Goal: Check status: Check status

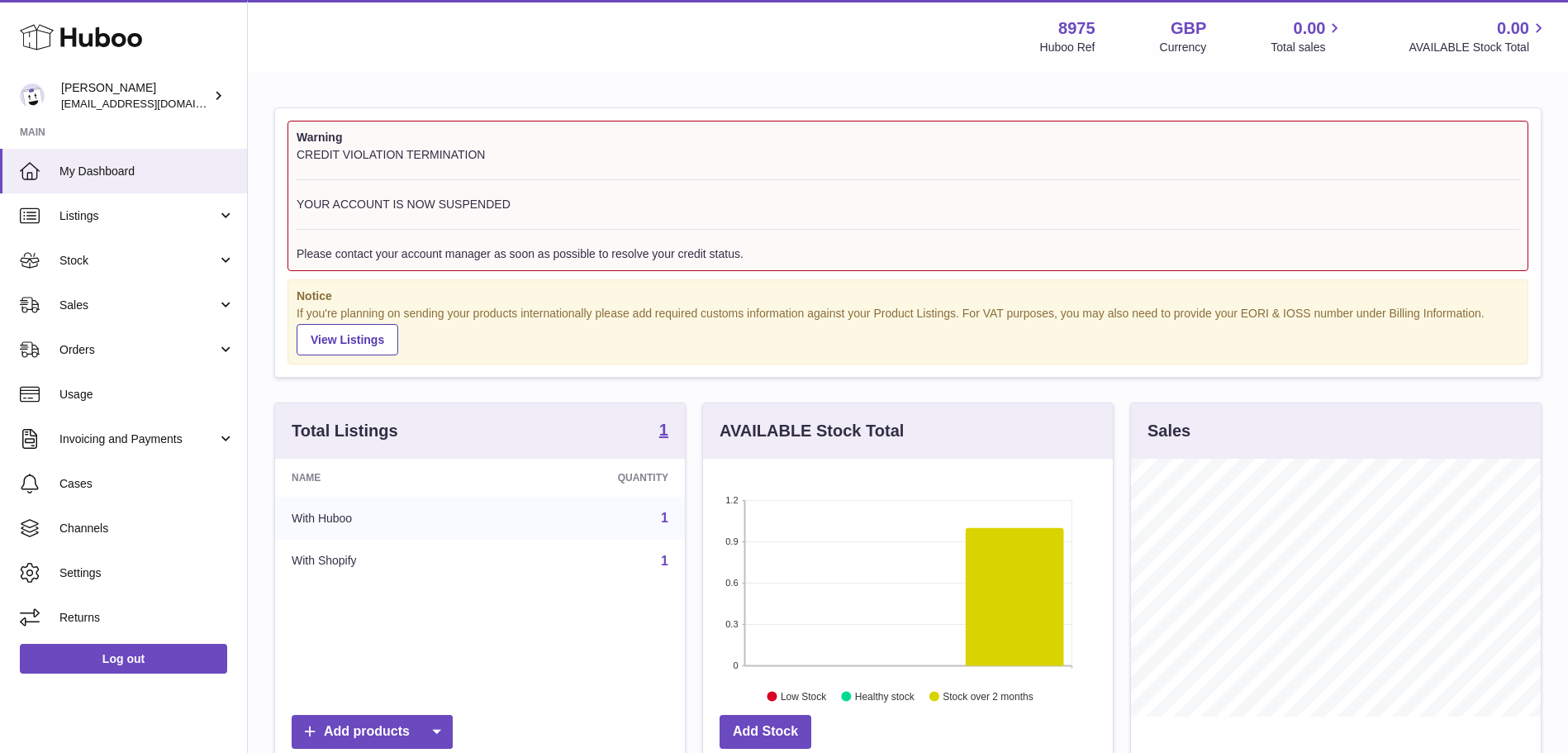
scroll to position [258, 410]
drag, startPoint x: 761, startPoint y: 252, endPoint x: 306, endPoint y: 129, distance: 471.3
click at [306, 129] on div "Warning CREDIT VIOLATION TERMINATION YOUR ACCOUNT IS NOW SUSPENDED Please conta…" at bounding box center [908, 195] width 1241 height 150
click at [362, 79] on div "Warning CREDIT VIOLATION TERMINATION YOUR ACCOUNT IS NOW SUSPENDED Please conta…" at bounding box center [908, 586] width 1321 height 1025
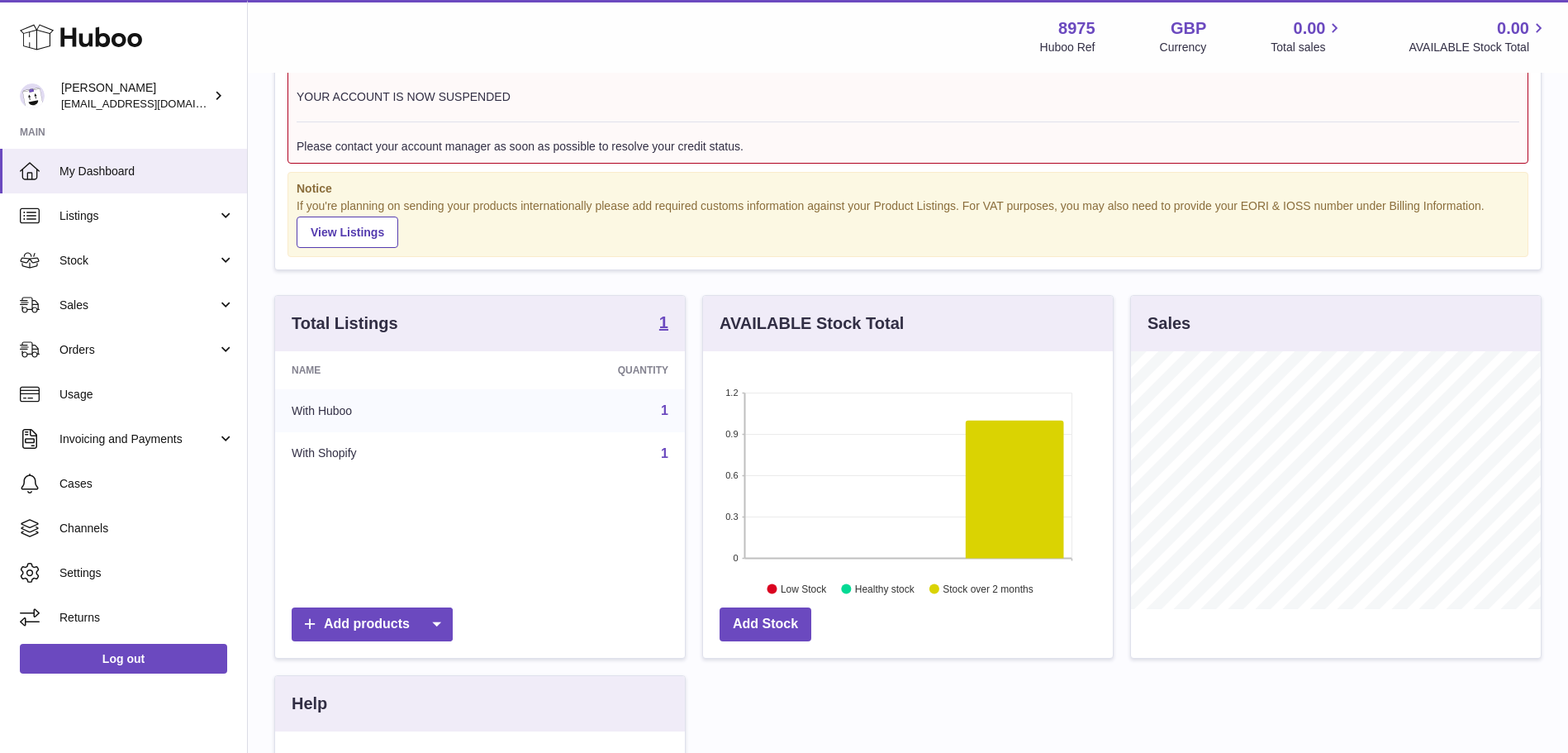
scroll to position [0, 0]
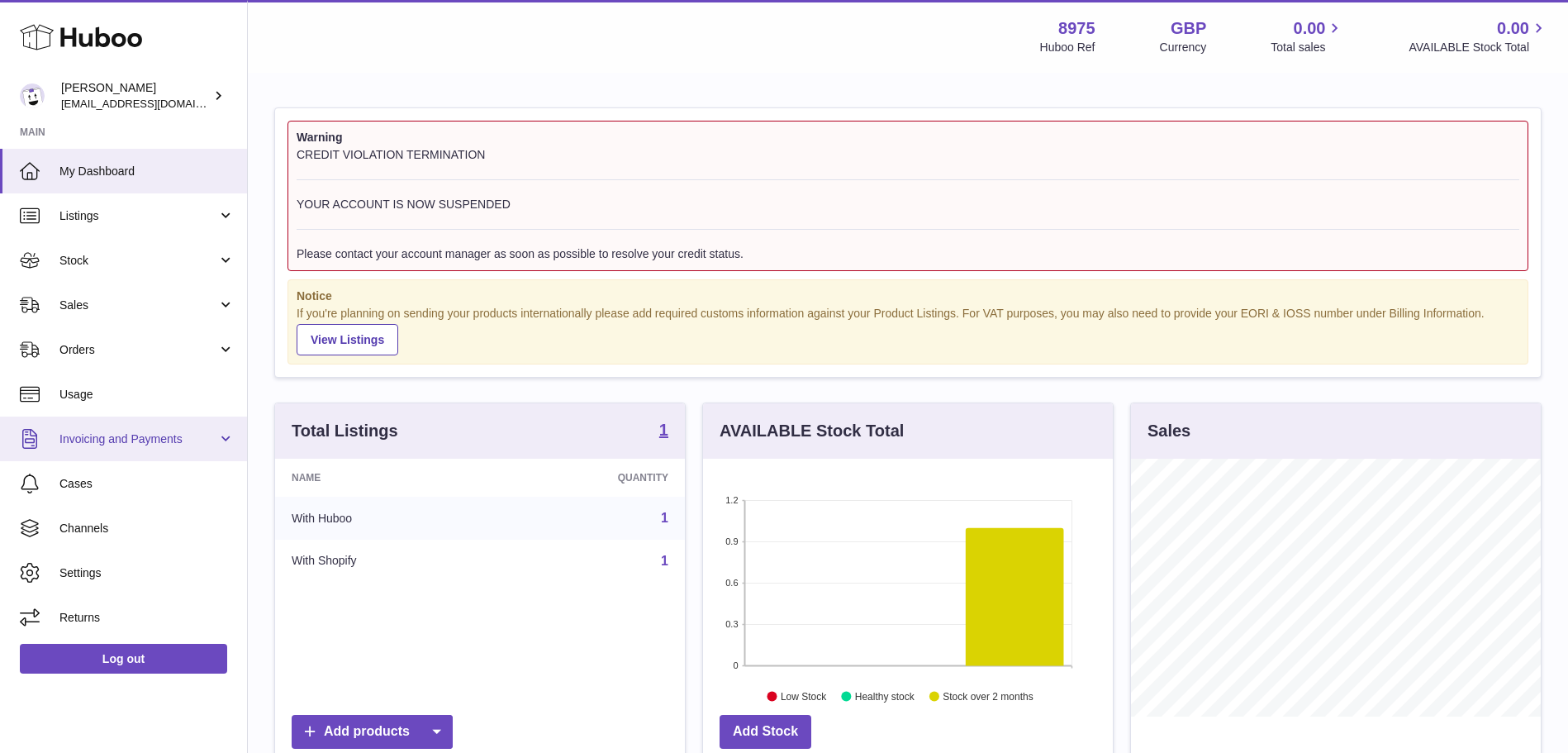
click at [96, 441] on span "Invoicing and Payments" at bounding box center [138, 439] width 158 height 16
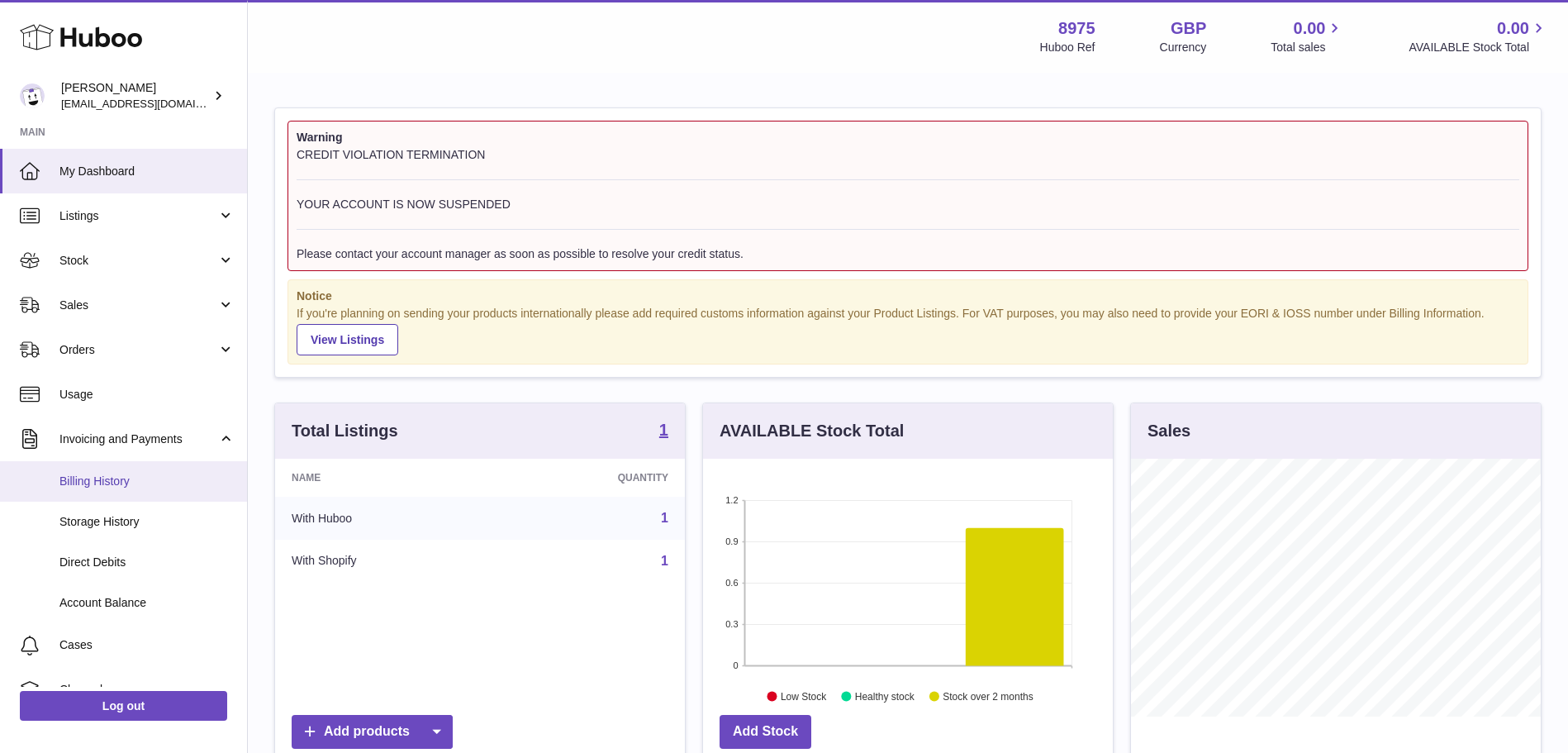
click at [139, 483] on span "Billing History" at bounding box center [146, 482] width 175 height 16
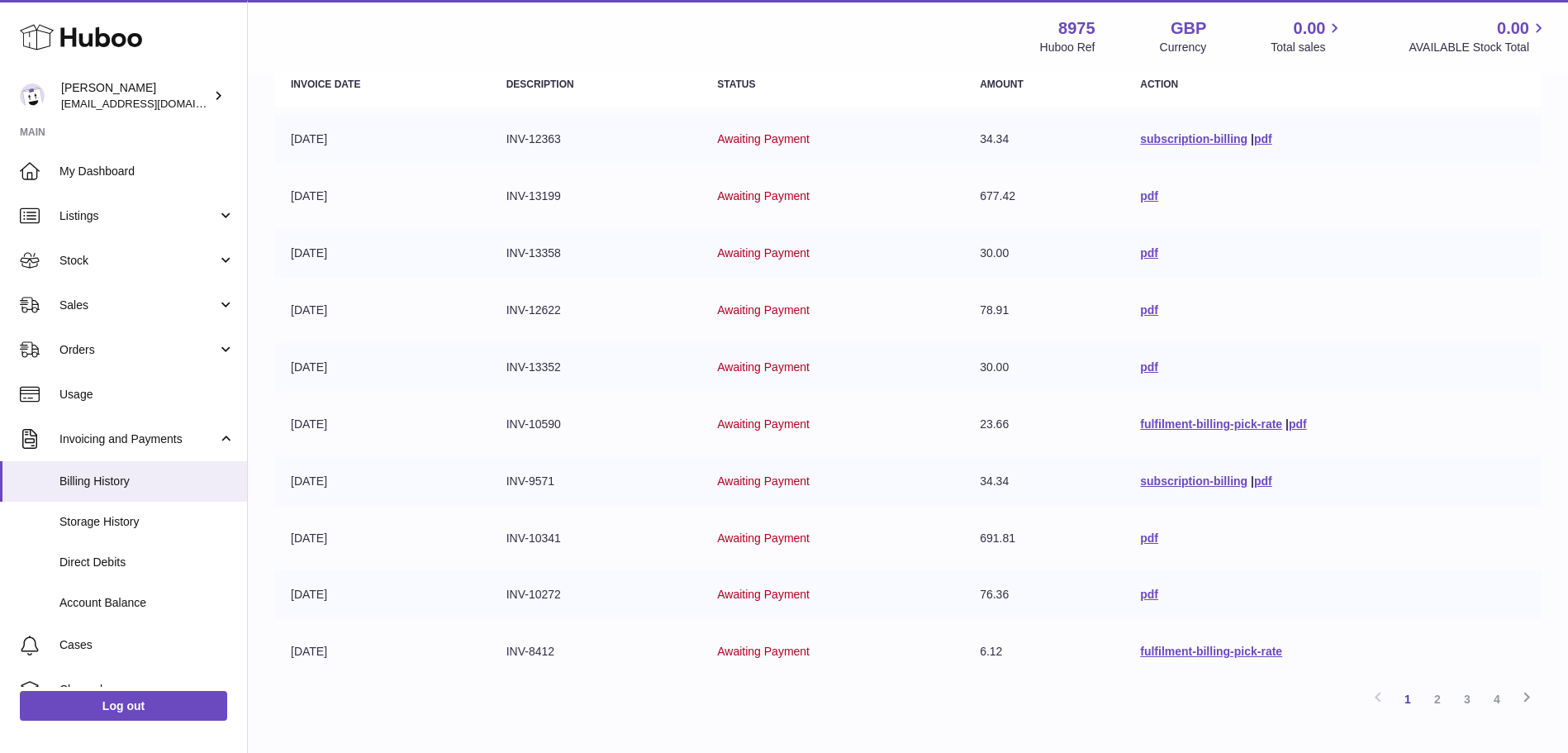
scroll to position [322, 0]
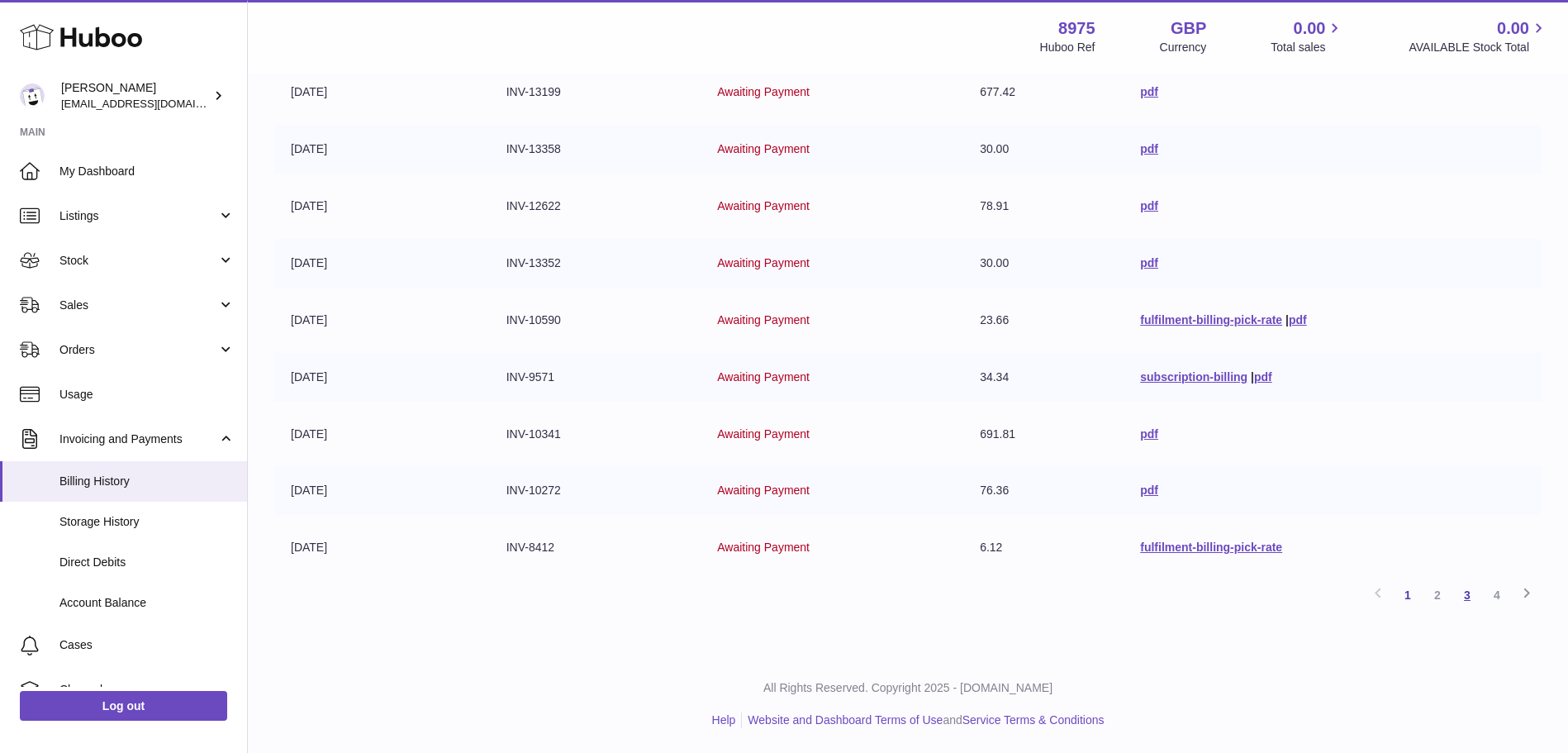
click at [1462, 591] on link "3" at bounding box center [1467, 596] width 30 height 30
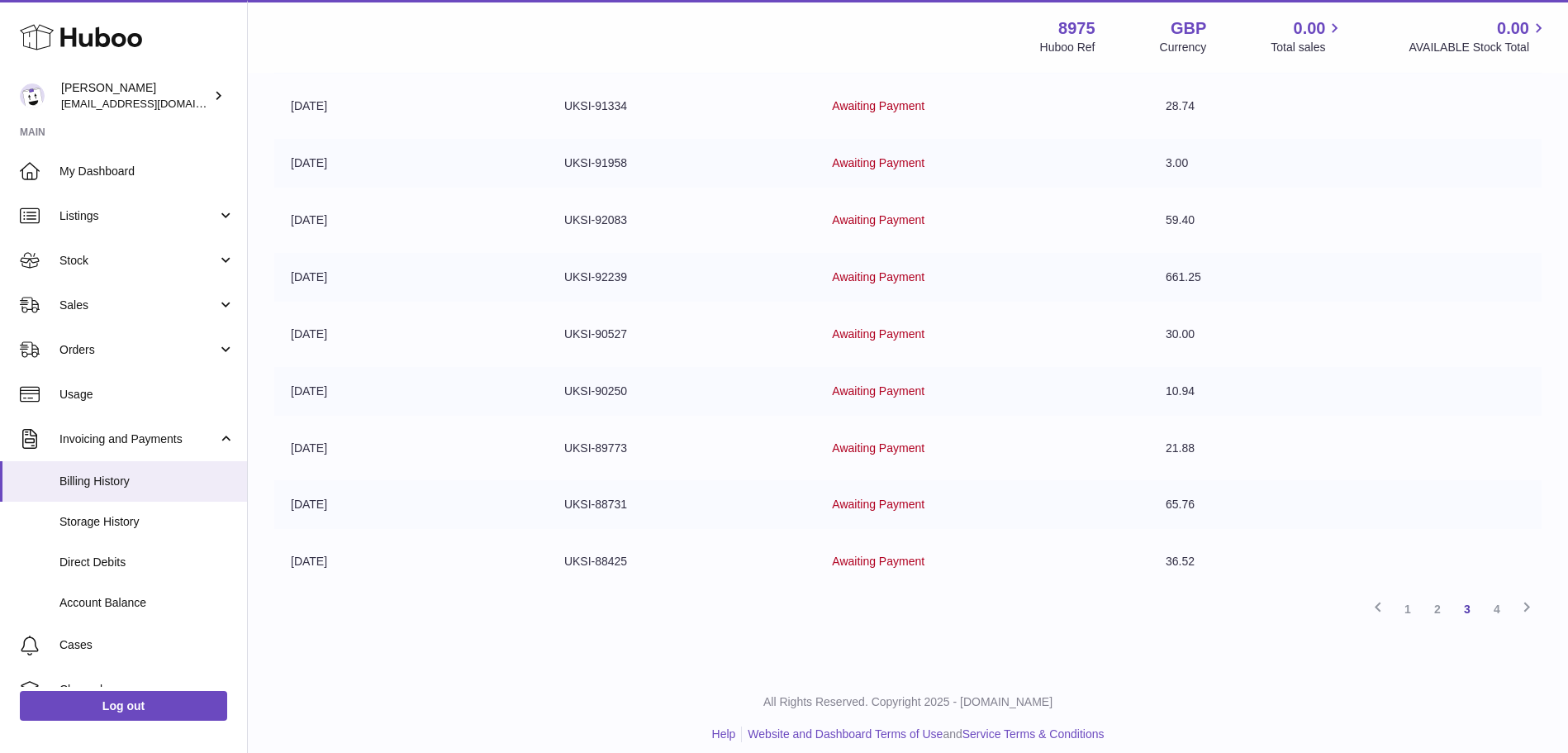
scroll to position [322, 0]
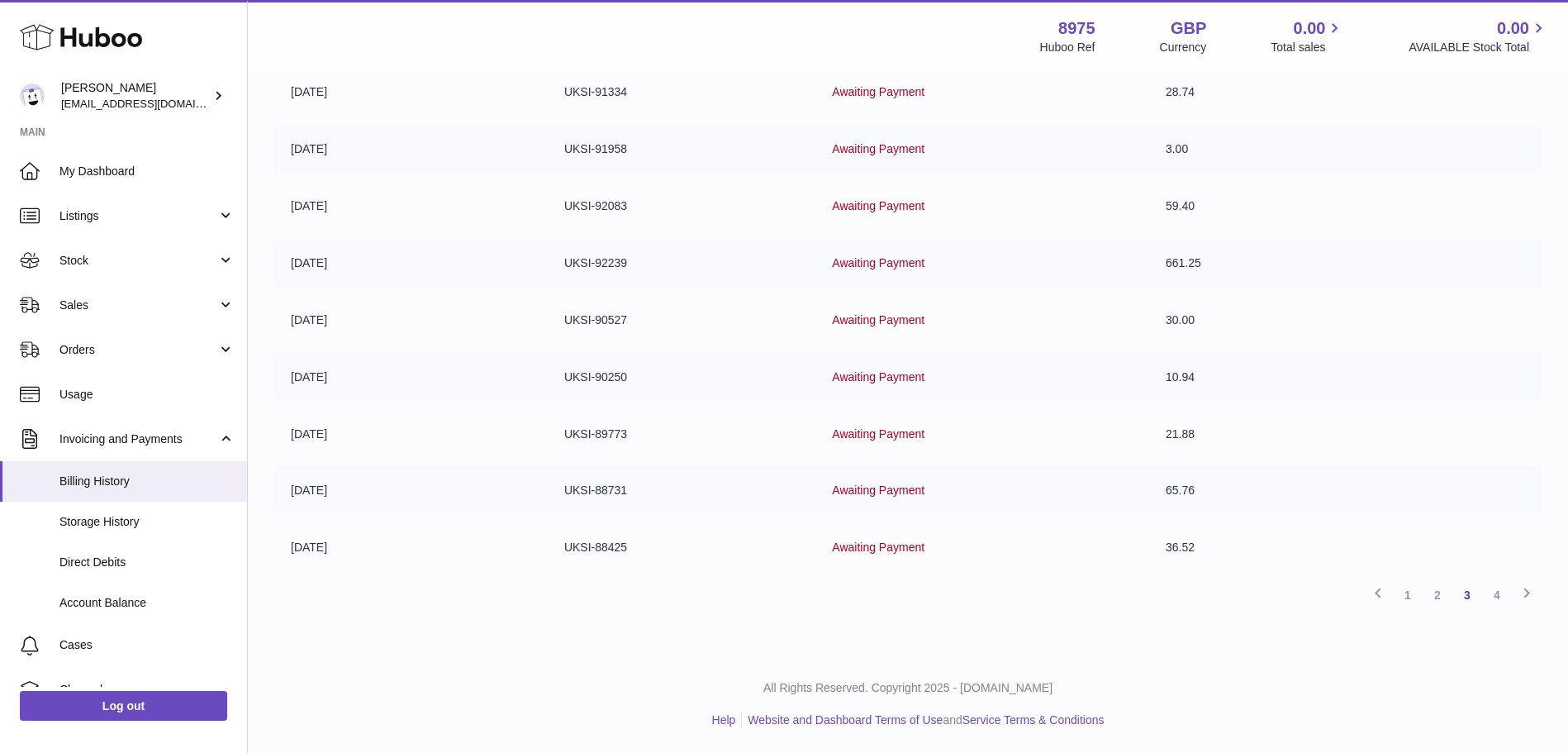
drag, startPoint x: 370, startPoint y: 544, endPoint x: 347, endPoint y: 508, distance: 42.7
click at [269, 535] on div "Billing History As part of Huboo Tech's ongoing commitment for improvement, we …" at bounding box center [908, 204] width 1321 height 904
click at [391, 495] on td "31-01-2025" at bounding box center [411, 491] width 274 height 49
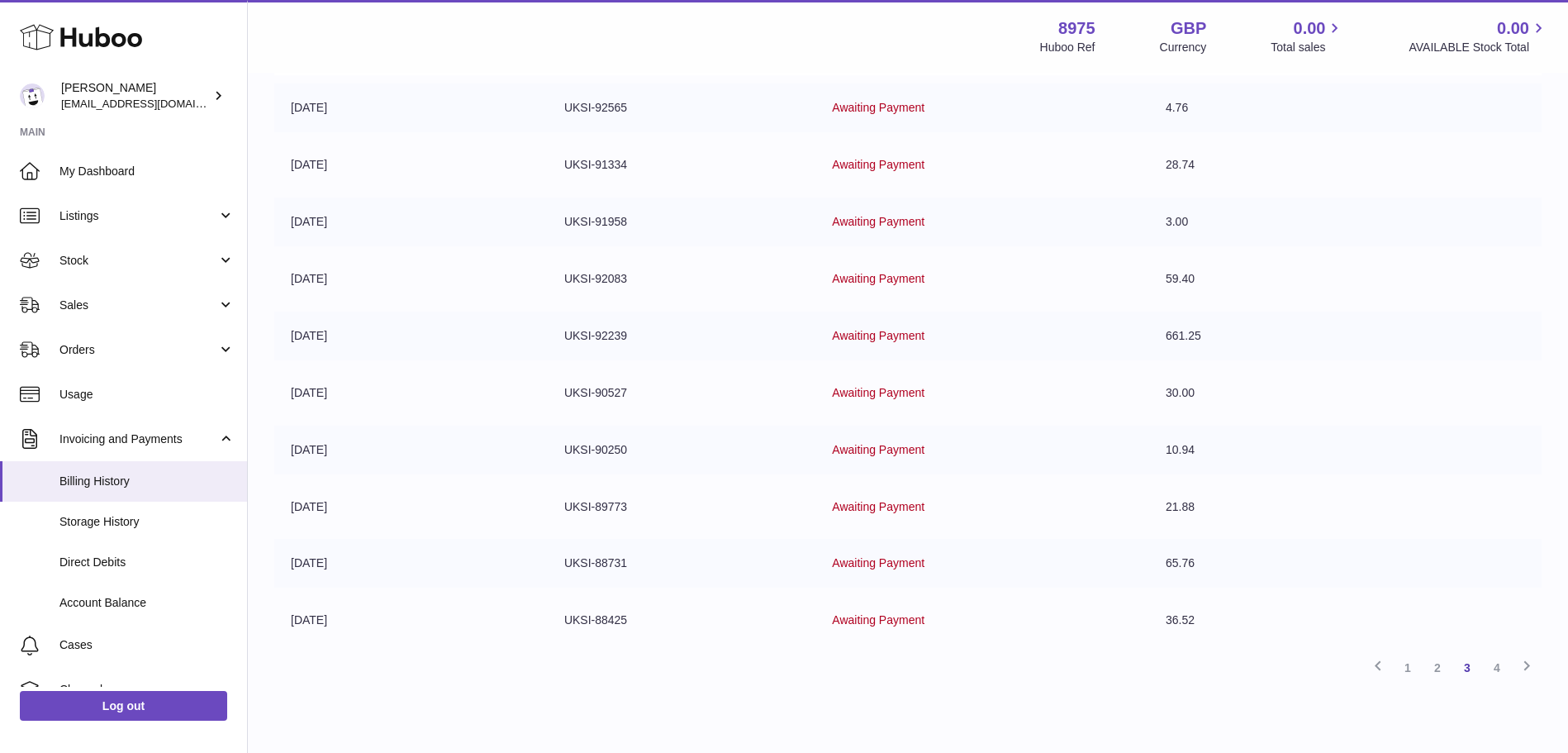
scroll to position [213, 0]
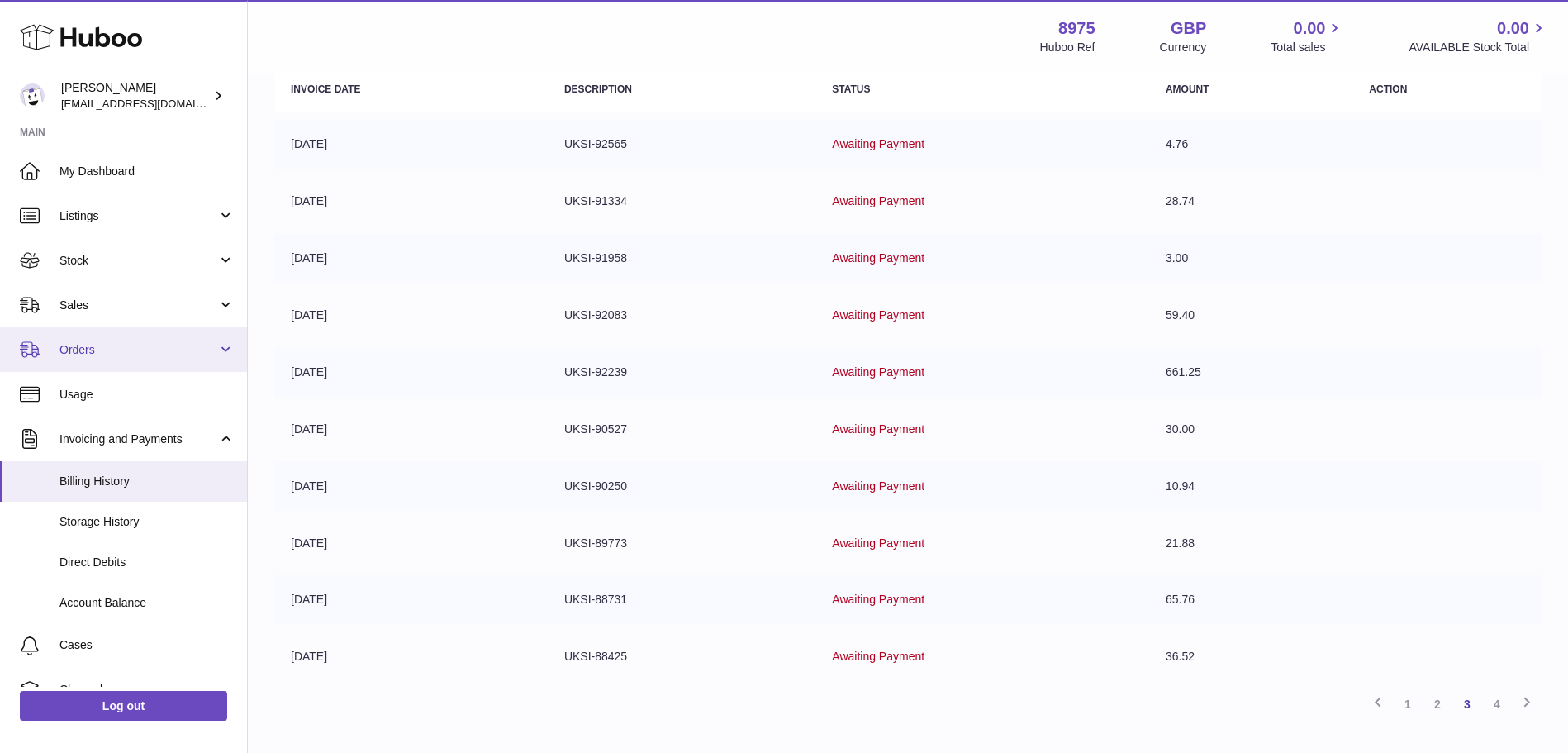
click at [81, 355] on span "Orders" at bounding box center [138, 350] width 158 height 16
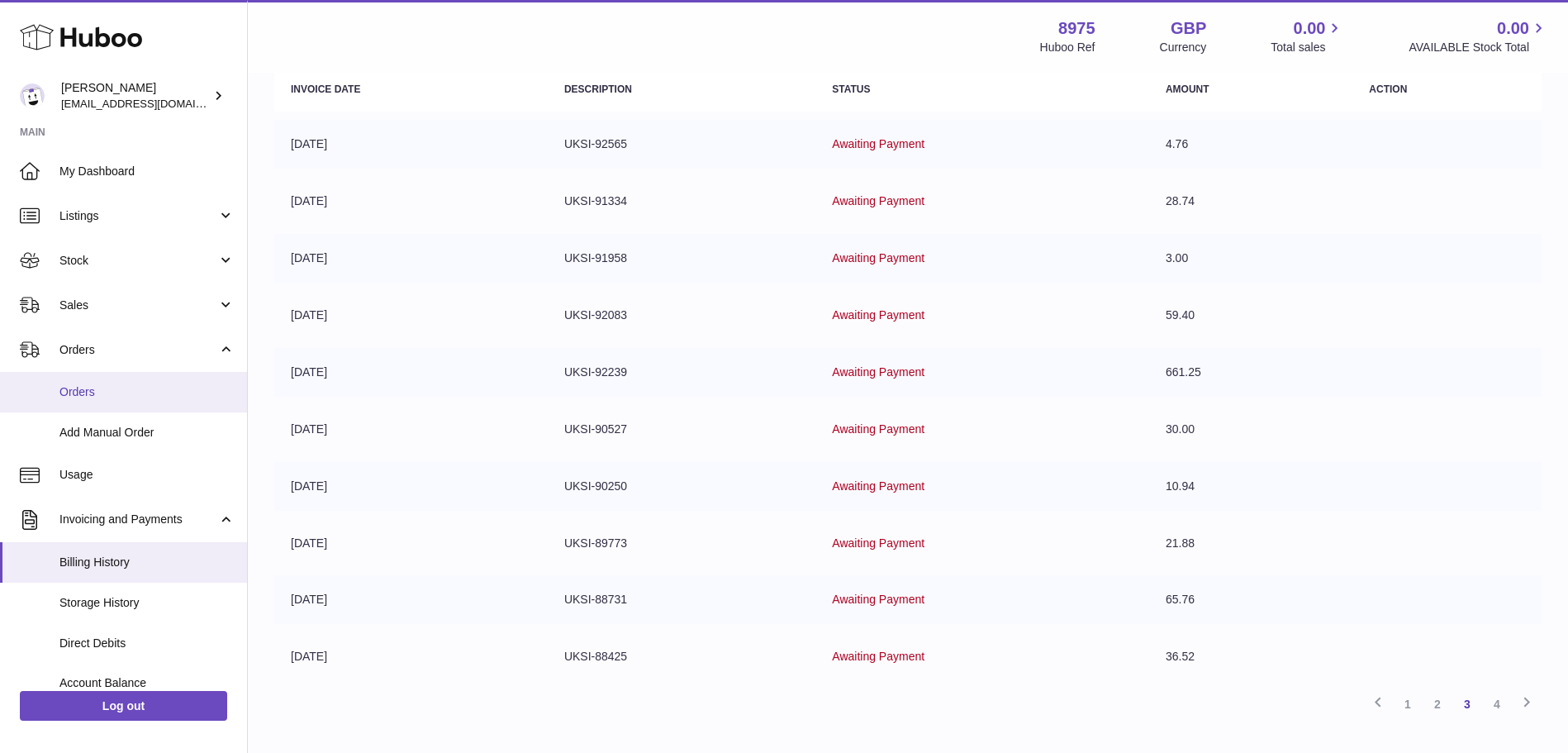
click at [111, 389] on span "Orders" at bounding box center [146, 392] width 175 height 16
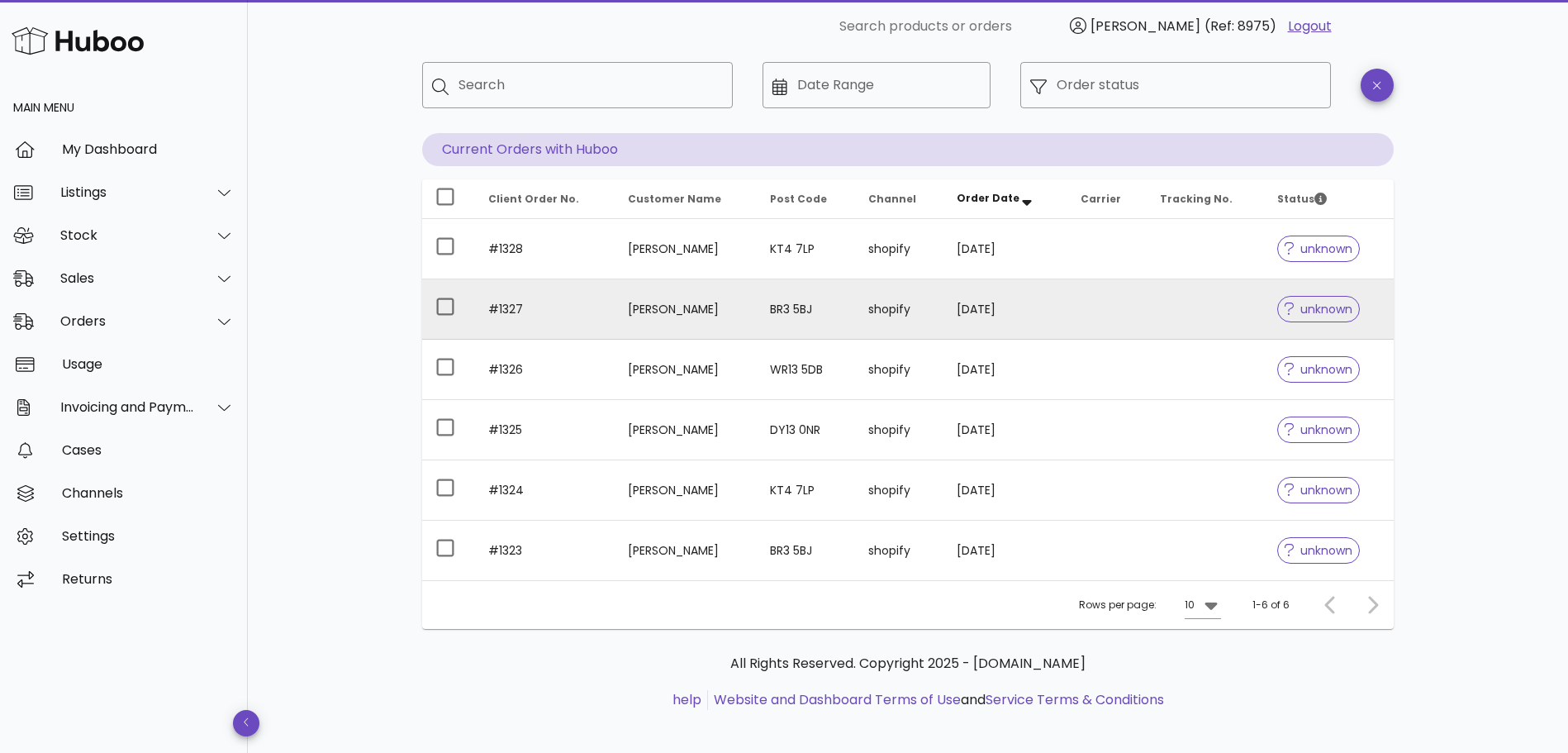
scroll to position [94, 0]
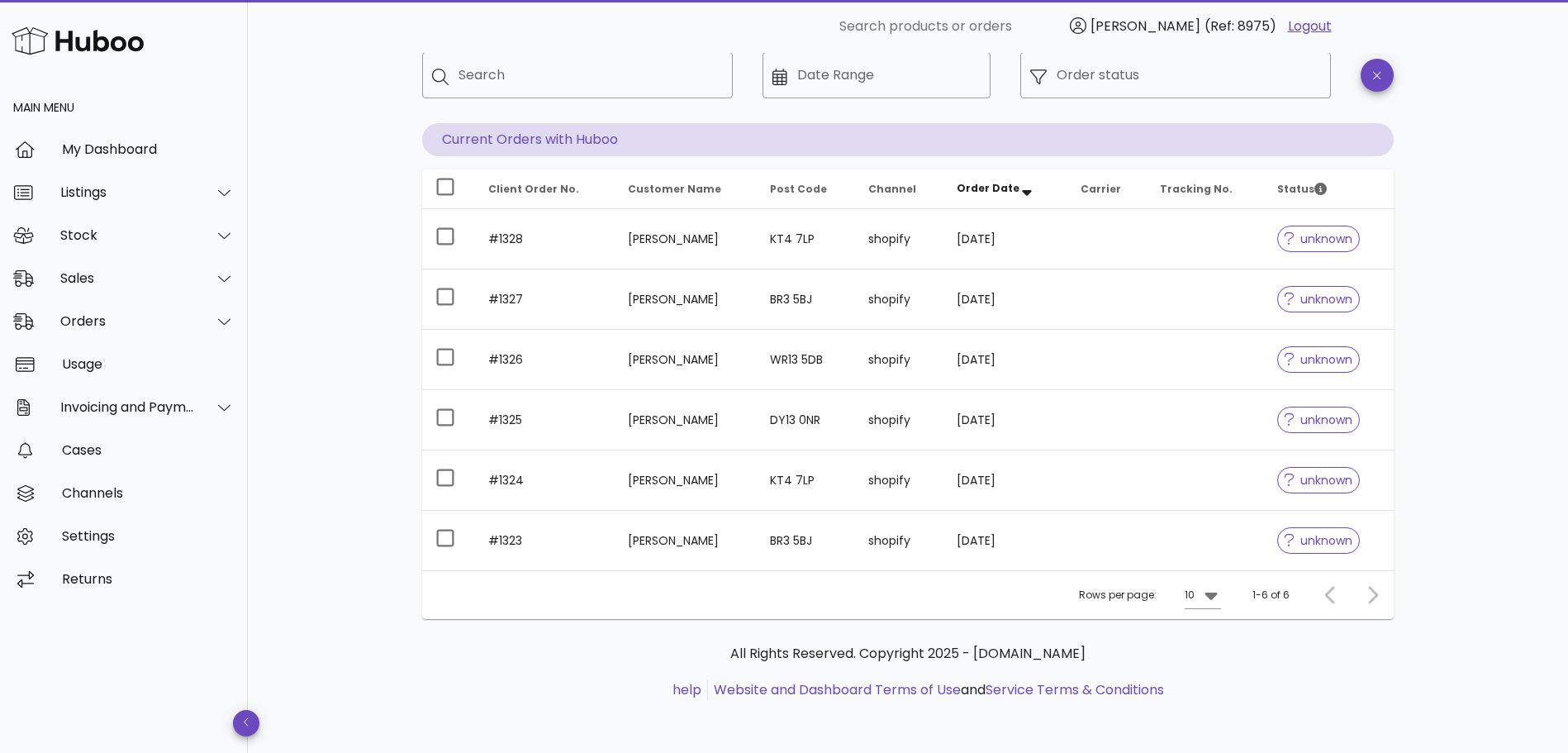
click at [1375, 599] on div at bounding box center [1370, 596] width 35 height 30
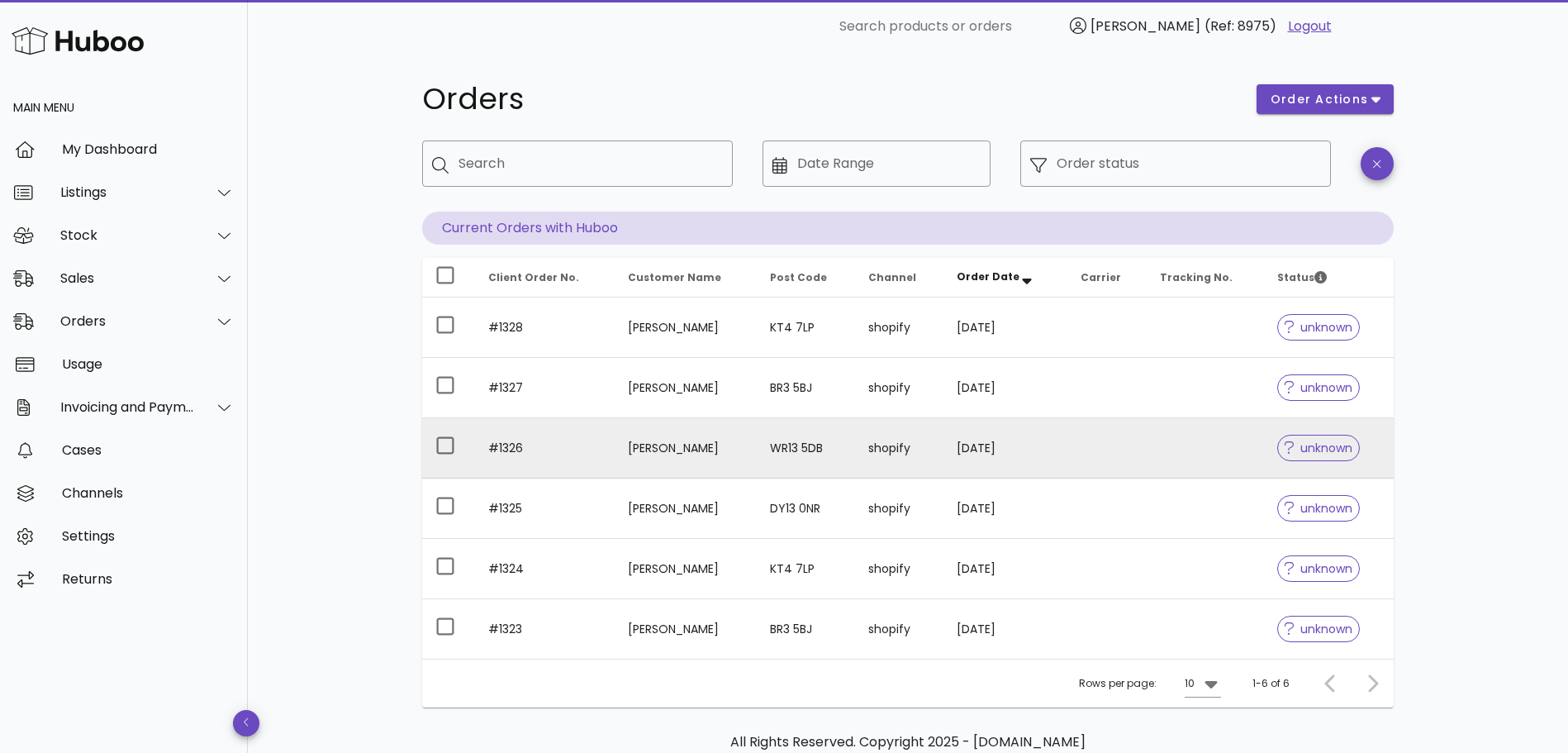
scroll to position [0, 0]
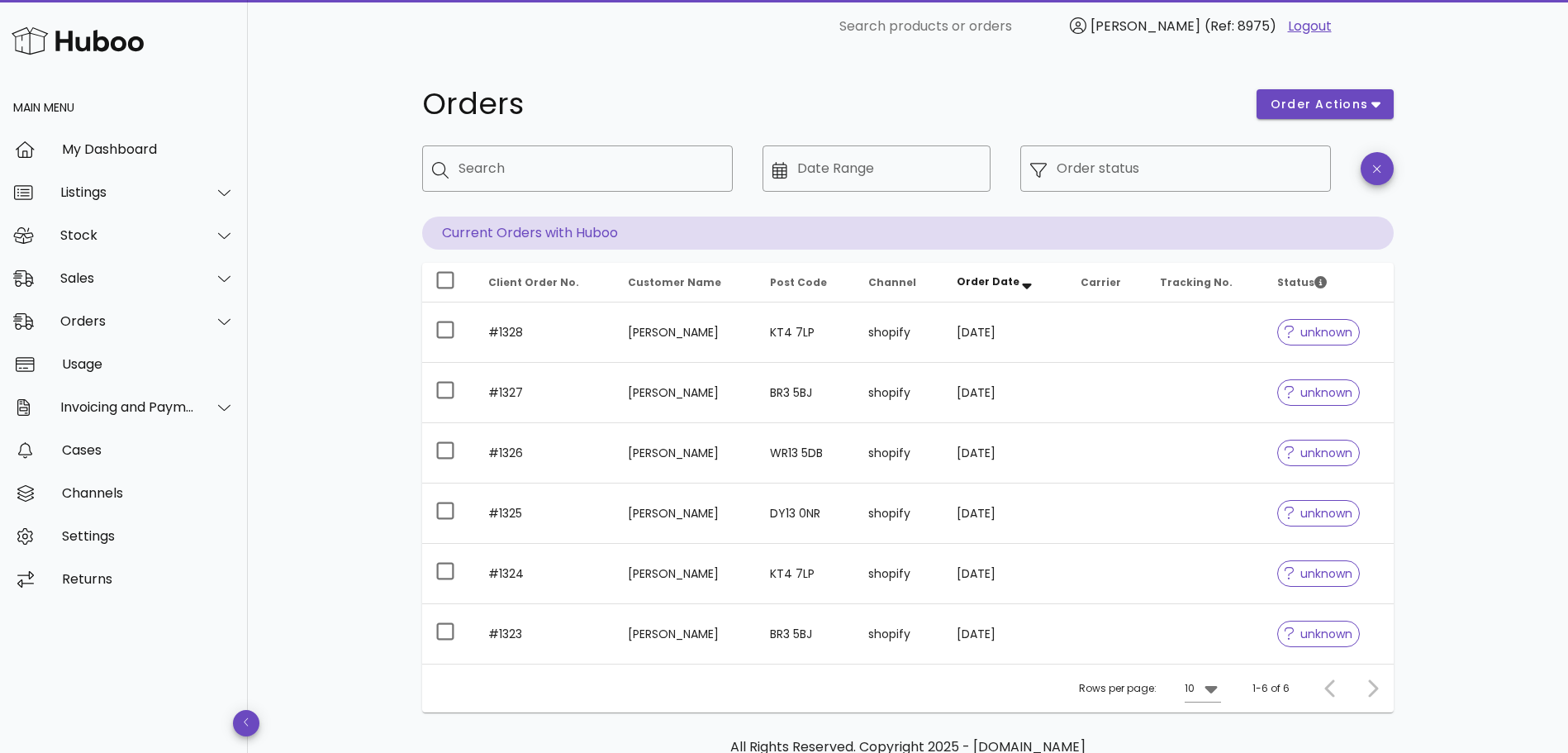
click at [1276, 25] on span "(Ref: 8975)" at bounding box center [1241, 26] width 72 height 19
copy span "8975"
